Goal: Task Accomplishment & Management: Use online tool/utility

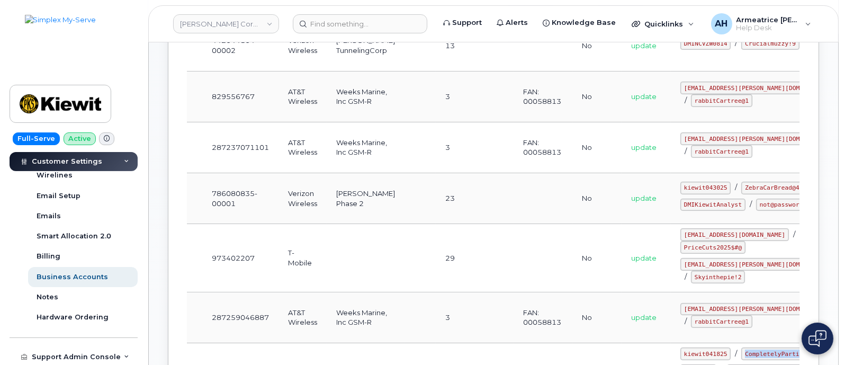
scroll to position [331, 0]
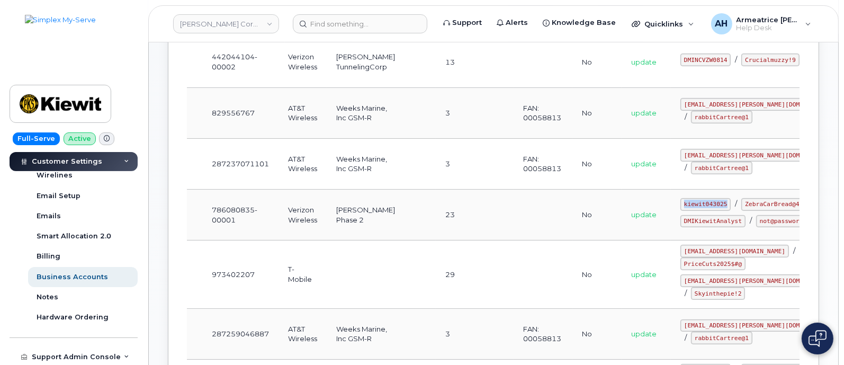
drag, startPoint x: 629, startPoint y: 197, endPoint x: 669, endPoint y: 194, distance: 40.3
click at [681, 198] on code "kiewit043025" at bounding box center [706, 204] width 50 height 13
copy code "kiewit043025"
drag, startPoint x: 628, startPoint y: 211, endPoint x: 682, endPoint y: 208, distance: 53.6
click at [742, 208] on code "ZebraCarBread@45" at bounding box center [774, 204] width 65 height 13
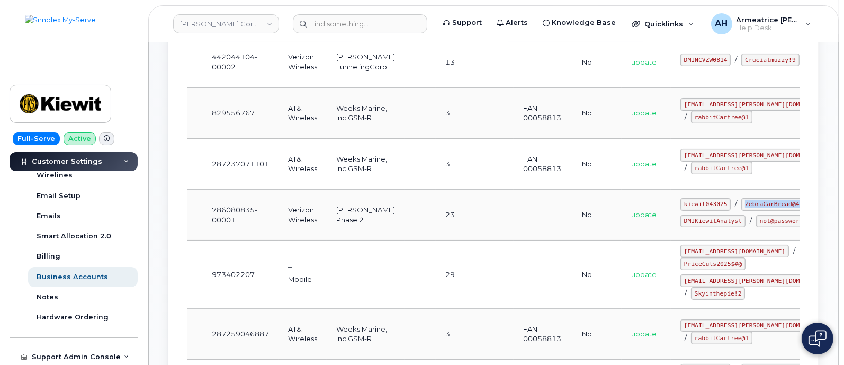
copy code "ZebraCarBread@45"
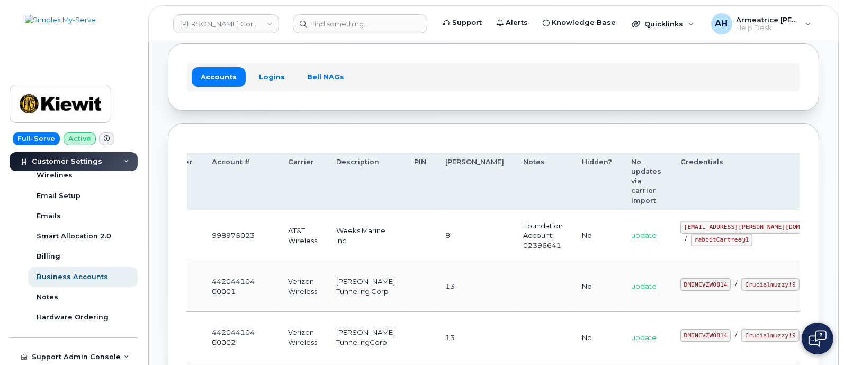
scroll to position [0, 0]
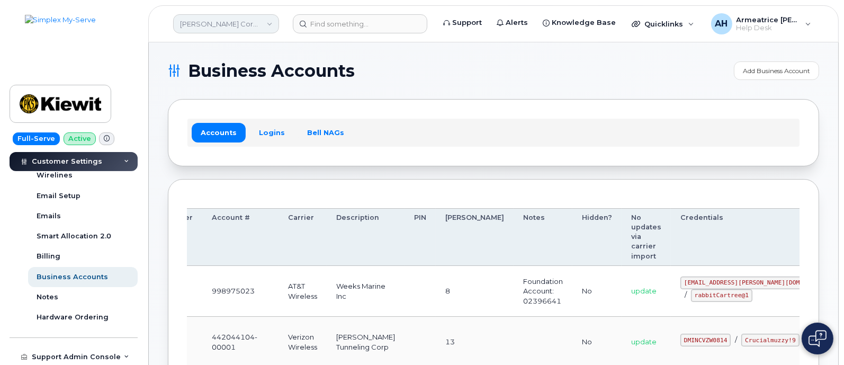
click at [266, 25] on link "[PERSON_NAME] Corporation" at bounding box center [226, 23] width 106 height 19
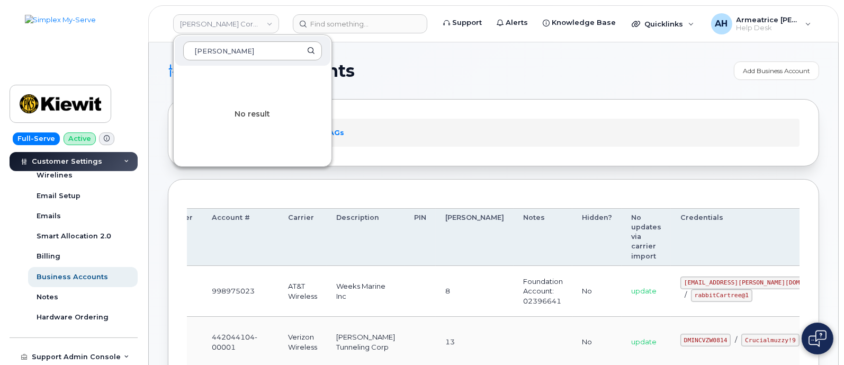
type input "[PERSON_NAME]"
drag, startPoint x: 249, startPoint y: 49, endPoint x: 181, endPoint y: 57, distance: 68.3
click at [181, 57] on div "[PERSON_NAME]" at bounding box center [253, 51] width 156 height 30
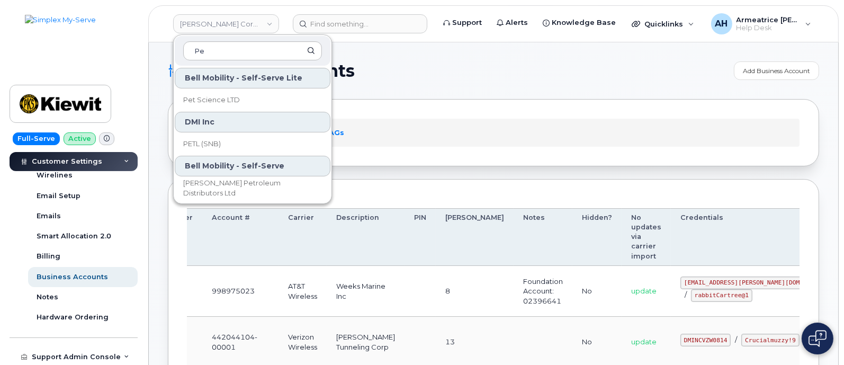
type input "P"
